Goal: Task Accomplishment & Management: Use online tool/utility

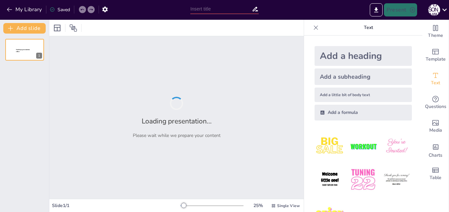
type input "Собираем воспоминания: Фотоальбом как антивирус для мозга!"
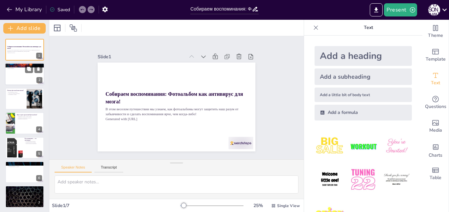
click at [21, 81] on div at bounding box center [24, 74] width 39 height 22
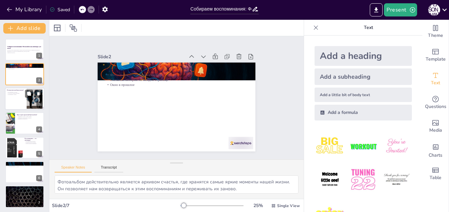
click at [18, 106] on div at bounding box center [24, 98] width 39 height 22
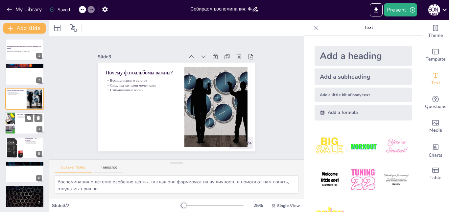
click at [25, 124] on div at bounding box center [24, 123] width 39 height 22
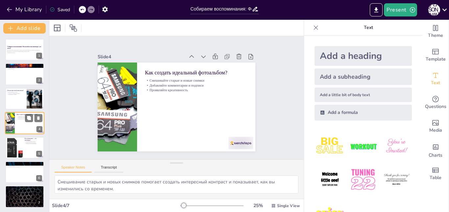
scroll to position [0, 0]
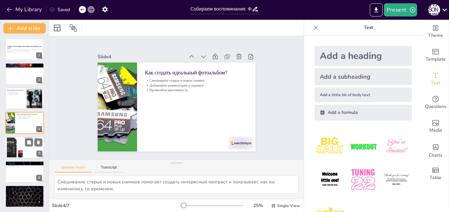
click at [13, 150] on div at bounding box center [14, 147] width 27 height 20
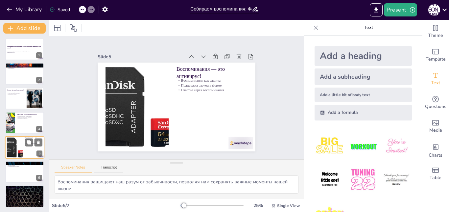
scroll to position [1, 0]
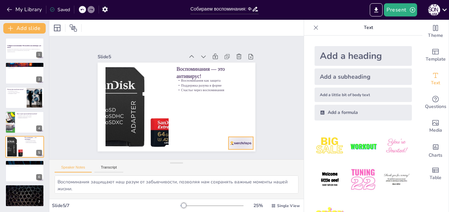
click at [230, 140] on div at bounding box center [240, 143] width 25 height 12
click at [212, 150] on div "Slide 1 Собираем воспоминания: Фотоальбом как антивирус для мозга! В этом весел…" at bounding box center [176, 97] width 254 height 123
click at [31, 123] on div at bounding box center [24, 122] width 39 height 22
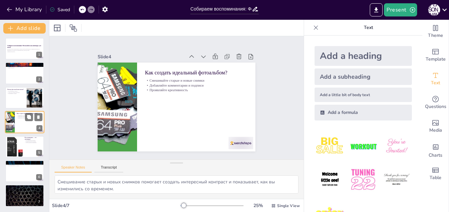
scroll to position [0, 0]
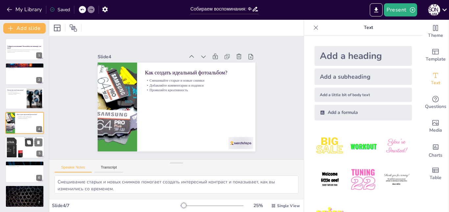
click at [30, 145] on button at bounding box center [29, 142] width 8 height 8
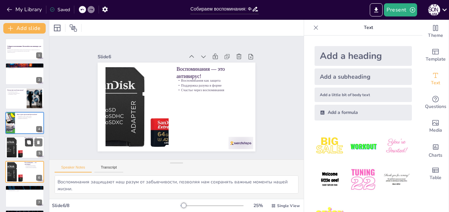
scroll to position [25, 0]
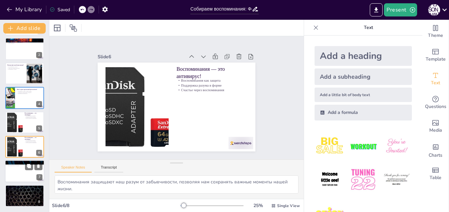
click at [20, 176] on div at bounding box center [24, 171] width 39 height 22
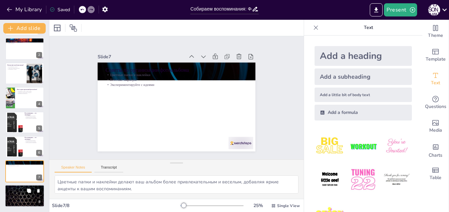
click at [20, 193] on div at bounding box center [24, 195] width 39 height 22
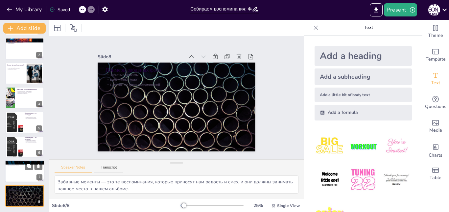
click at [25, 179] on div at bounding box center [24, 171] width 39 height 22
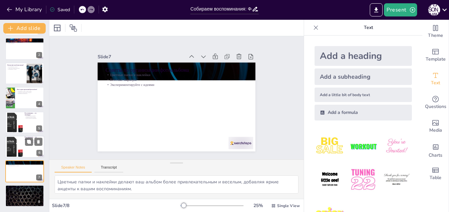
click at [35, 148] on div at bounding box center [24, 146] width 39 height 22
type textarea "Воспоминания защищают наш разум от забывчивости, позволяя нам сохранять важные …"
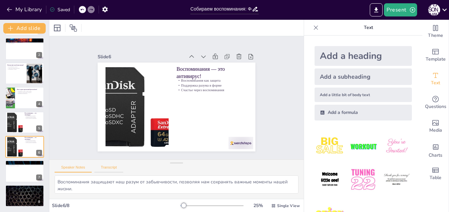
click at [106, 167] on button "Transcript" at bounding box center [108, 168] width 29 height 7
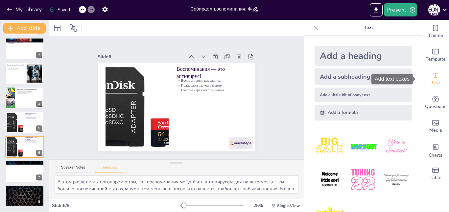
click at [431, 84] on span "Text" at bounding box center [435, 82] width 9 height 7
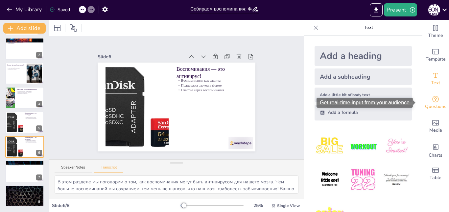
click at [440, 103] on span "Questions" at bounding box center [435, 106] width 21 height 7
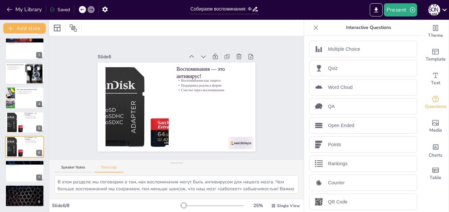
click at [17, 67] on p "Смех над глупыми моментами" at bounding box center [16, 67] width 18 height 1
type textarea "Давайте обсудим, почему фотоальбомы так важны в нашей жизни. Они помогают нам в…"
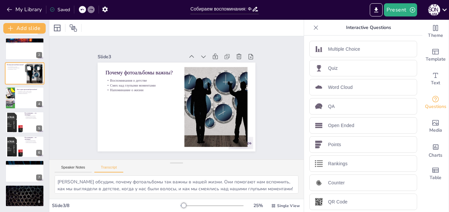
scroll to position [0, 0]
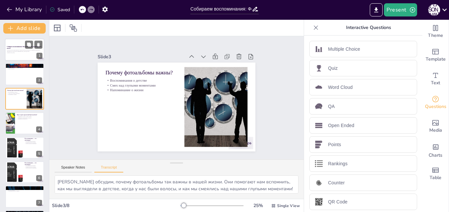
click at [24, 43] on div at bounding box center [24, 49] width 39 height 22
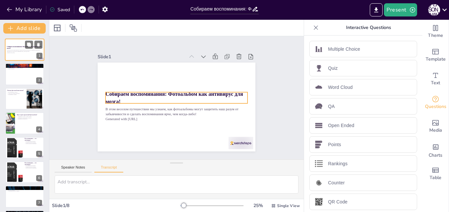
click at [23, 48] on p "Собираем воспоминания: Фотоальбом как антивирус для мозга!" at bounding box center [25, 48] width 36 height 4
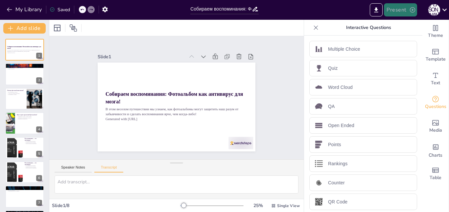
click at [407, 7] on button "Present" at bounding box center [400, 9] width 33 height 13
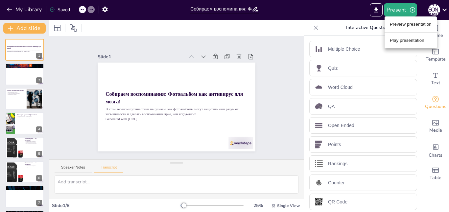
click at [397, 40] on li "Play presentation" at bounding box center [411, 40] width 52 height 11
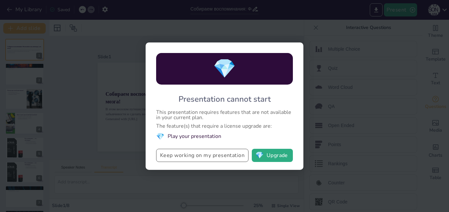
click at [205, 152] on button "Keep working on my presentation" at bounding box center [202, 155] width 92 height 13
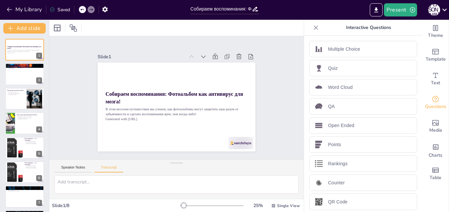
click at [314, 26] on icon at bounding box center [316, 27] width 4 height 4
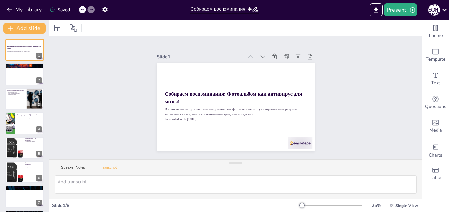
click at [24, 35] on div "Собираем воспоминания: Фотоальбом как антивирус для мозга! В этом веселом путеш…" at bounding box center [24, 123] width 49 height 178
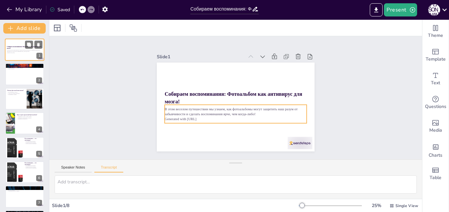
click at [17, 52] on p "Generated with Sendsteps.ai" at bounding box center [25, 52] width 36 height 1
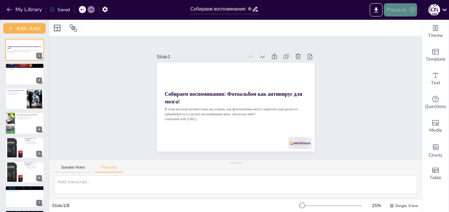
click at [399, 8] on button "Present" at bounding box center [400, 9] width 33 height 13
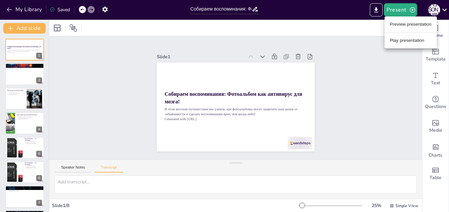
click at [401, 29] on li "Preview presentation" at bounding box center [411, 24] width 52 height 11
